Goal: Task Accomplishment & Management: Manage account settings

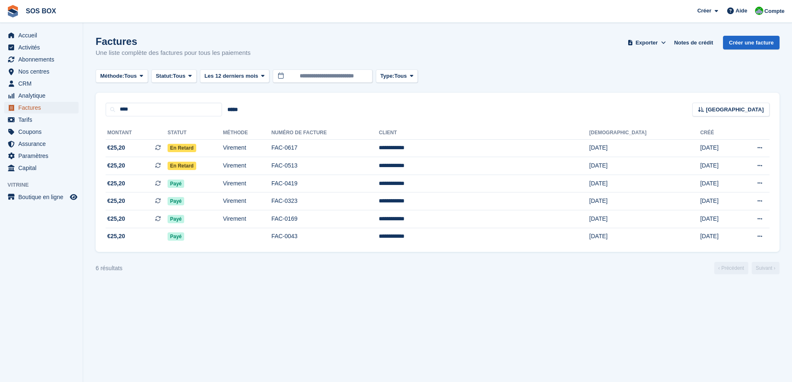
click at [26, 108] on span "Factures" at bounding box center [43, 108] width 50 height 12
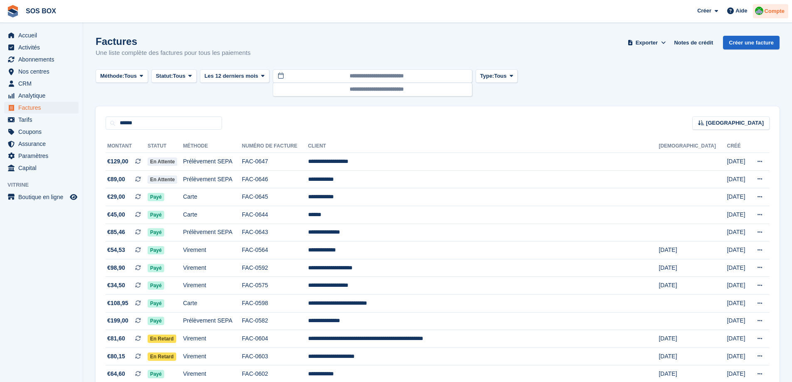
click at [766, 12] on span "Compte" at bounding box center [775, 11] width 20 height 8
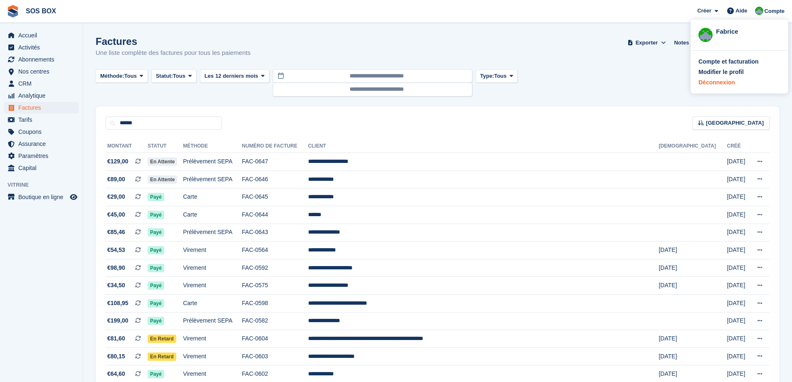
click at [708, 83] on div "Déconnexion" at bounding box center [717, 82] width 37 height 9
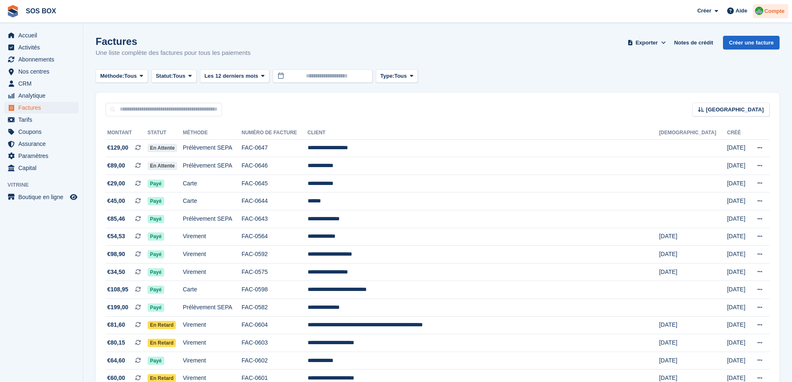
click at [769, 13] on span "Compte" at bounding box center [775, 11] width 20 height 8
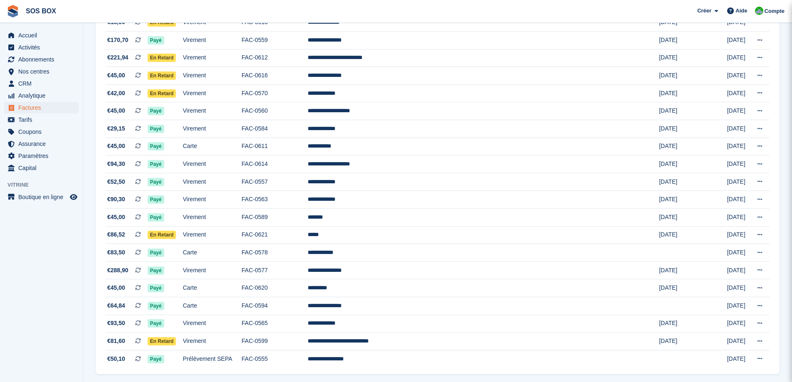
scroll to position [666, 0]
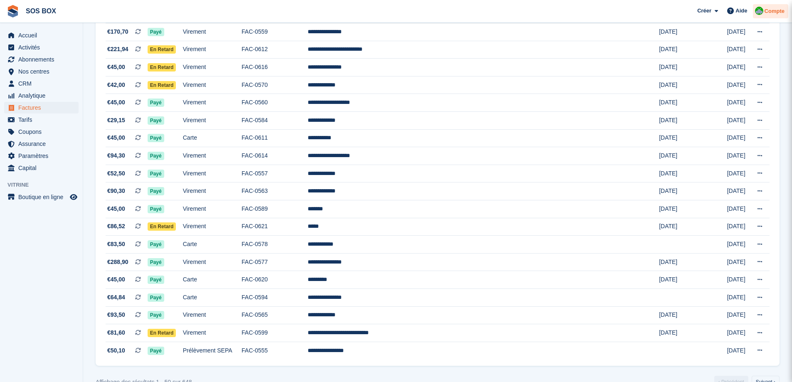
click at [771, 12] on span "Compte" at bounding box center [775, 11] width 20 height 8
click at [720, 84] on div "Déconnexion" at bounding box center [717, 82] width 37 height 9
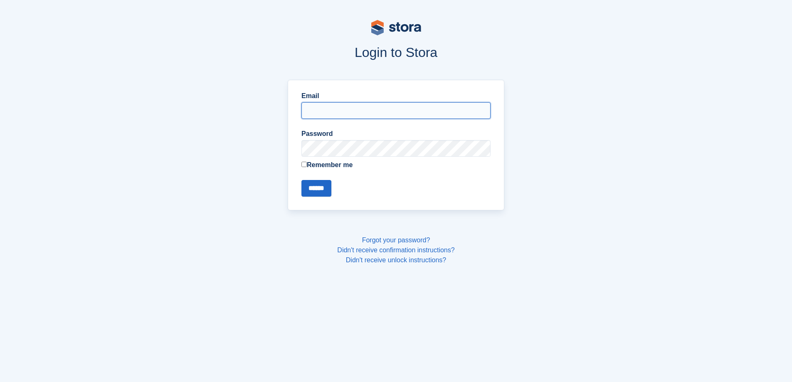
type input "**********"
click at [310, 191] on input "******" at bounding box center [317, 188] width 30 height 17
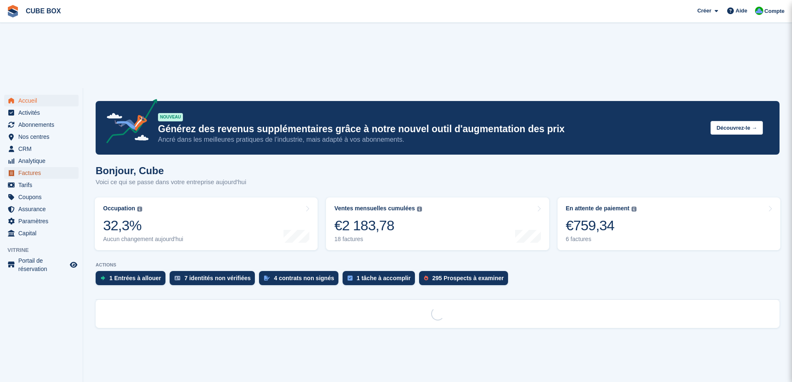
click at [30, 167] on span "Factures" at bounding box center [43, 173] width 50 height 12
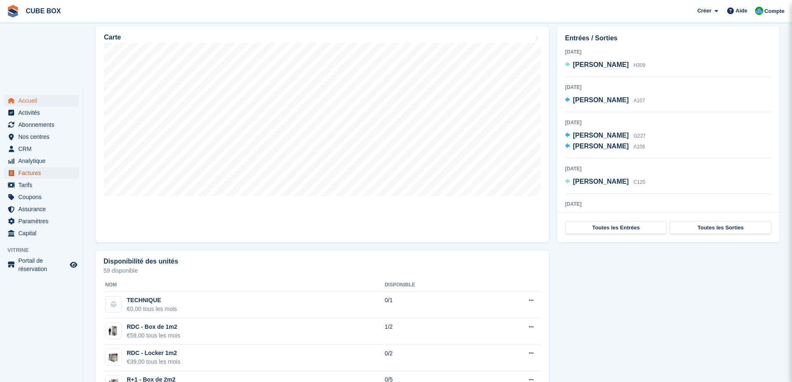
scroll to position [458, 0]
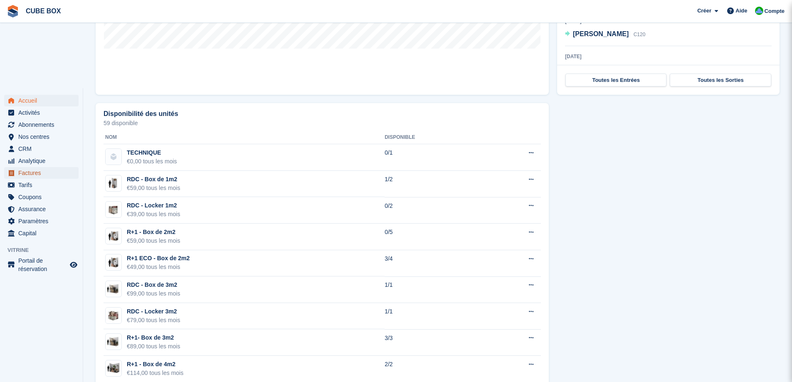
click at [32, 167] on span "Factures" at bounding box center [43, 173] width 50 height 12
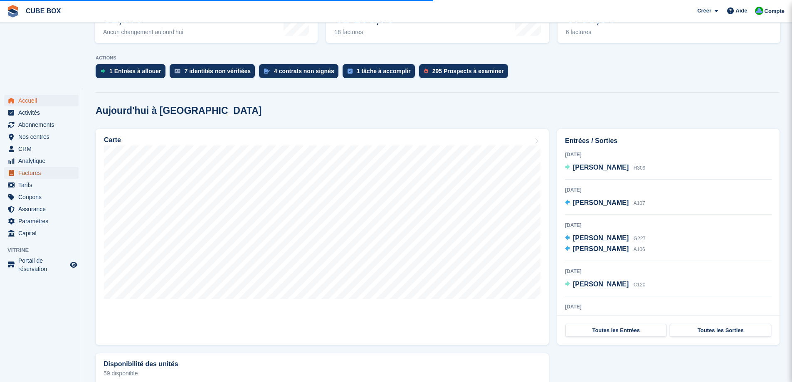
scroll to position [208, 0]
